Goal: Task Accomplishment & Management: Manage account settings

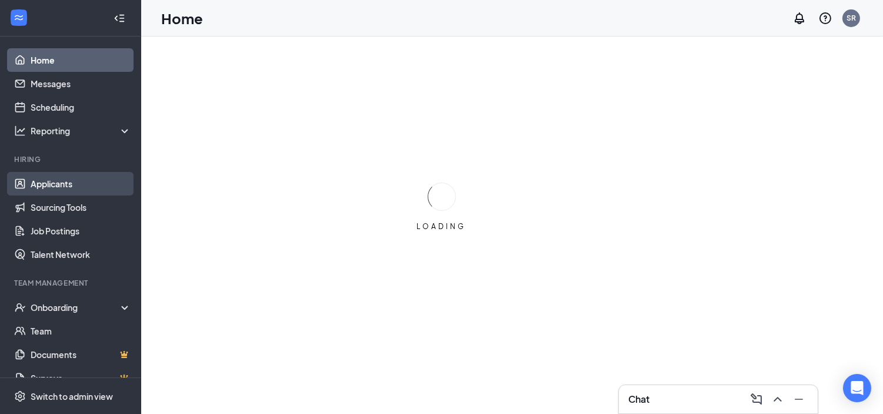
click at [48, 179] on link "Applicants" at bounding box center [81, 184] width 101 height 24
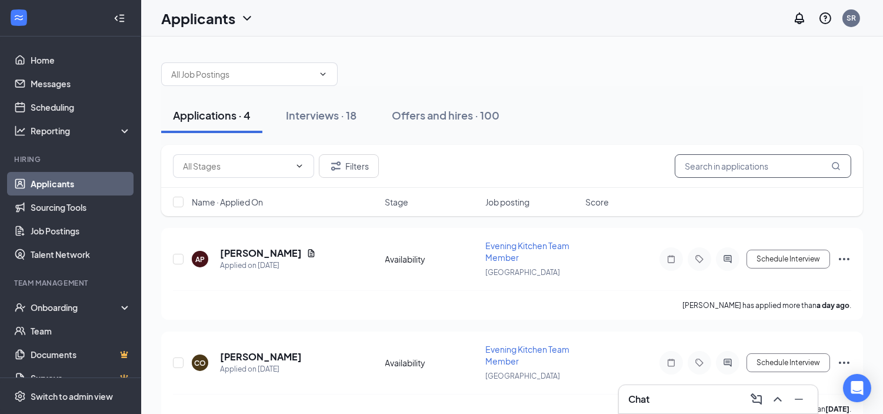
click at [734, 168] on input "text" at bounding box center [763, 166] width 176 height 24
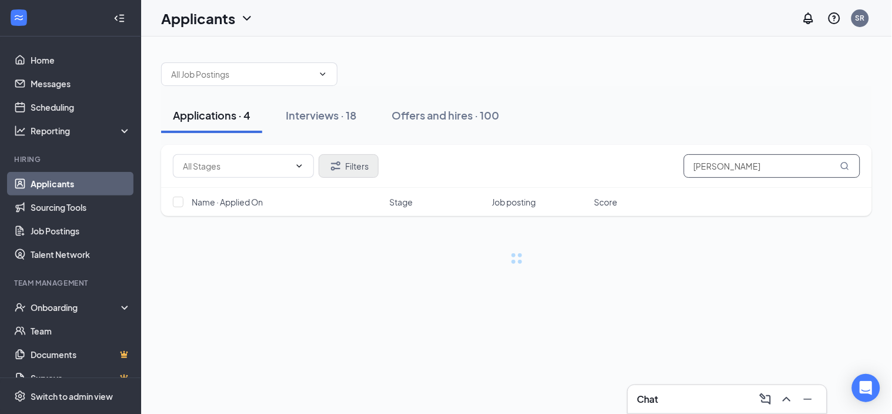
type input "[PERSON_NAME]"
click at [366, 165] on button "Filters" at bounding box center [349, 166] width 60 height 24
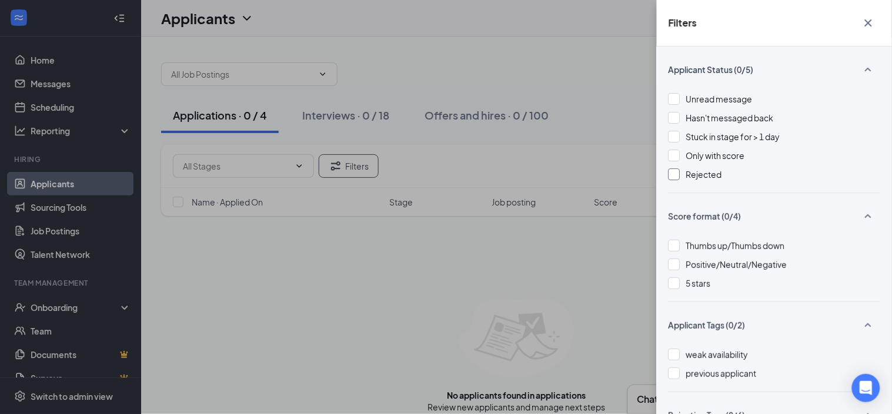
click at [678, 175] on div at bounding box center [675, 174] width 12 height 12
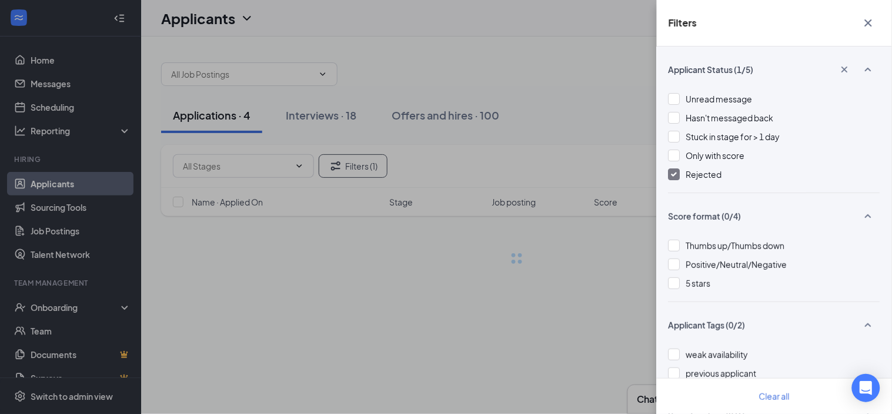
click at [331, 122] on div "Filters Applicant Status (1/5) Unread message Hasn't messaged back Stuck in sta…" at bounding box center [446, 207] width 892 height 414
click at [325, 108] on div "Filters Applicant Status (1/5) Unread message Hasn't messaged back Stuck in sta…" at bounding box center [446, 207] width 892 height 414
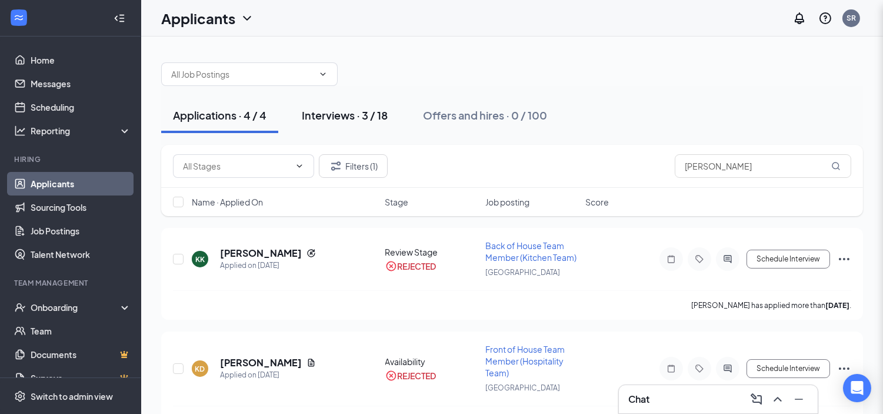
click at [326, 114] on div "Interviews · 3 / 18" at bounding box center [345, 115] width 86 height 15
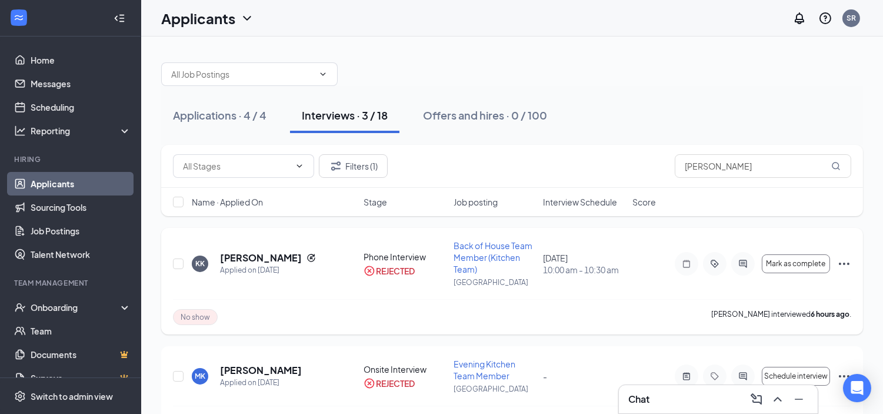
click at [842, 263] on icon "Ellipses" at bounding box center [844, 263] width 14 height 14
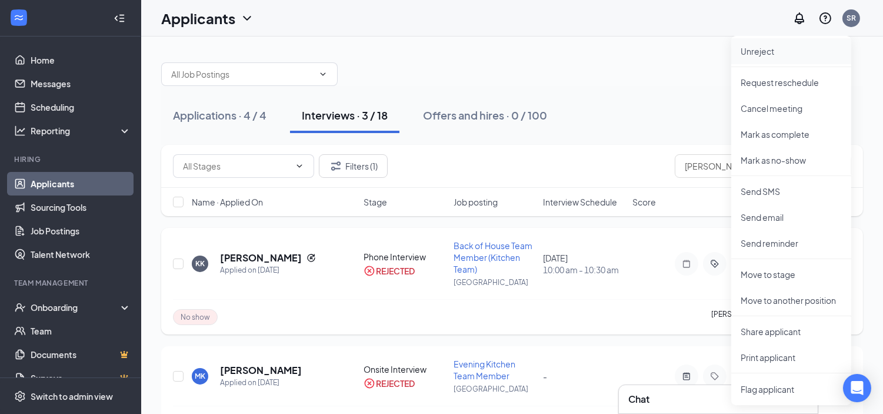
click at [759, 44] on li "Unreject" at bounding box center [791, 51] width 120 height 26
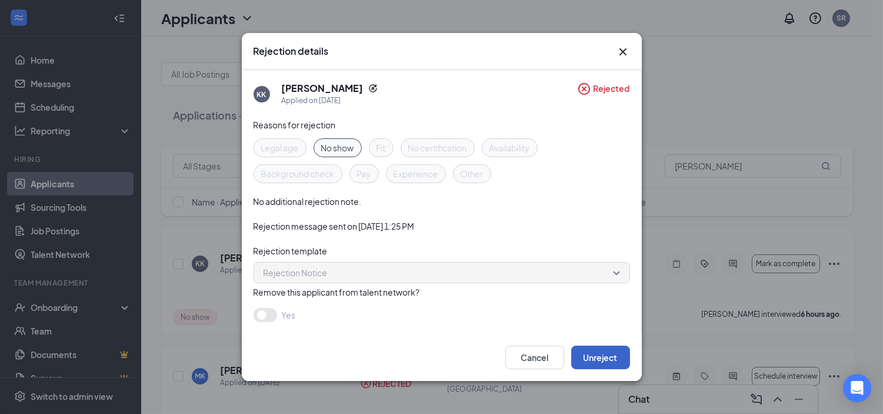
click at [595, 356] on button "Unreject" at bounding box center [600, 357] width 59 height 24
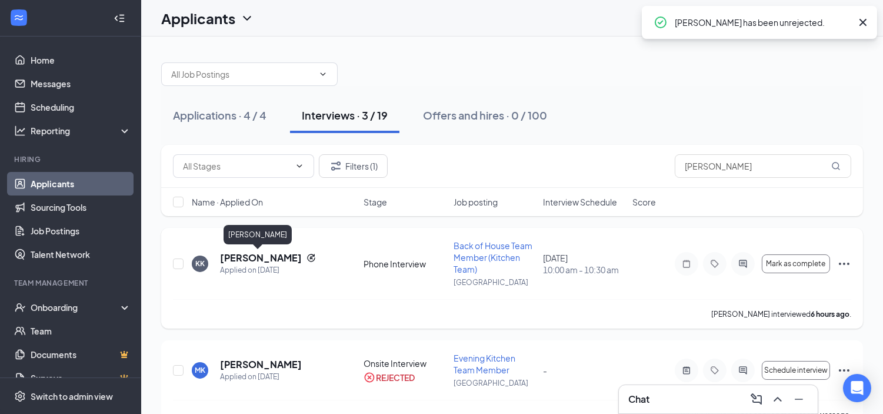
click at [256, 256] on h5 "[PERSON_NAME]" at bounding box center [261, 257] width 82 height 13
